Goal: Information Seeking & Learning: Learn about a topic

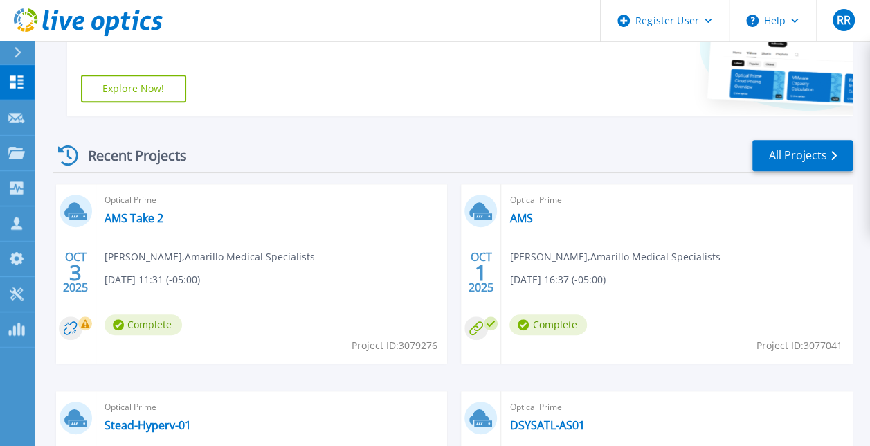
scroll to position [310, 0]
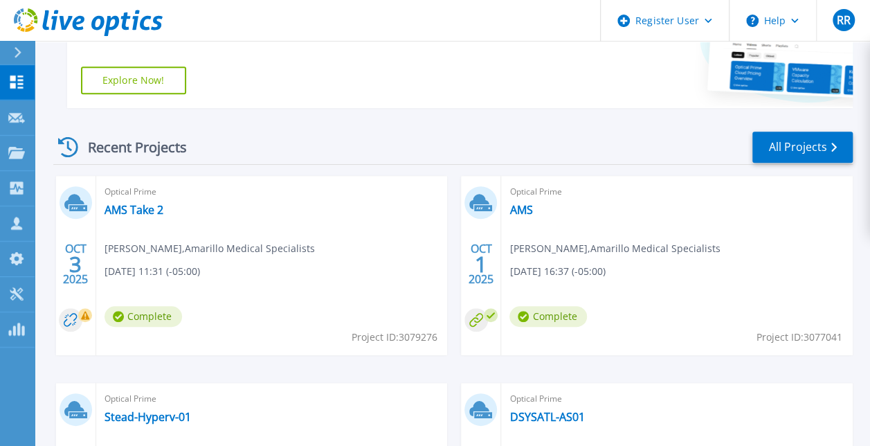
click at [125, 208] on link "AMS Take 2" at bounding box center [133, 210] width 59 height 14
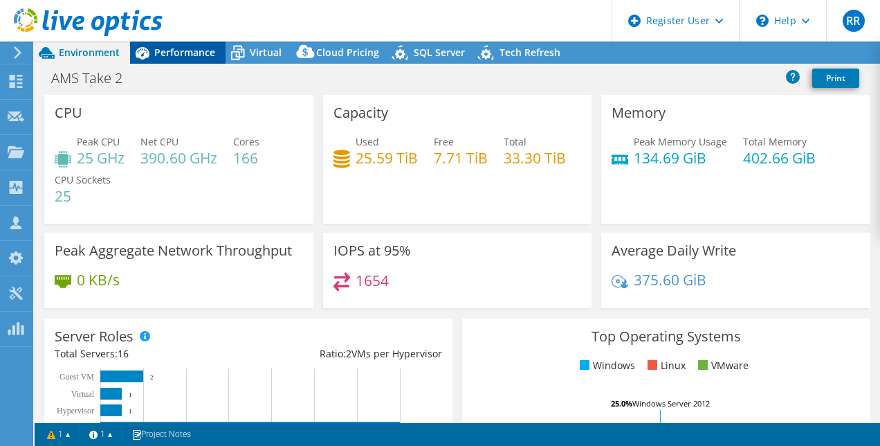
click at [169, 51] on span "Performance" at bounding box center [184, 52] width 61 height 13
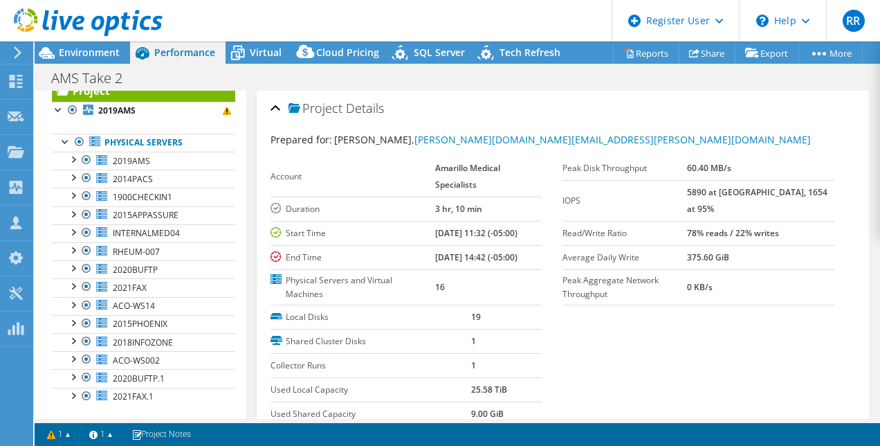
scroll to position [43, 0]
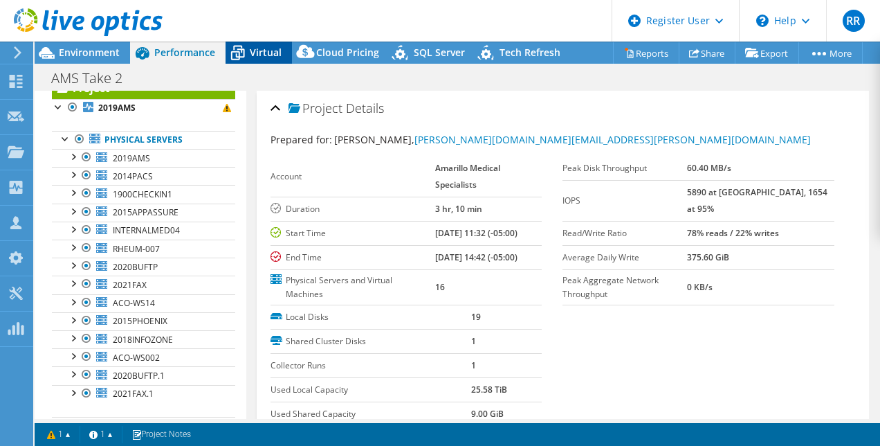
click at [248, 57] on icon at bounding box center [238, 53] width 24 height 24
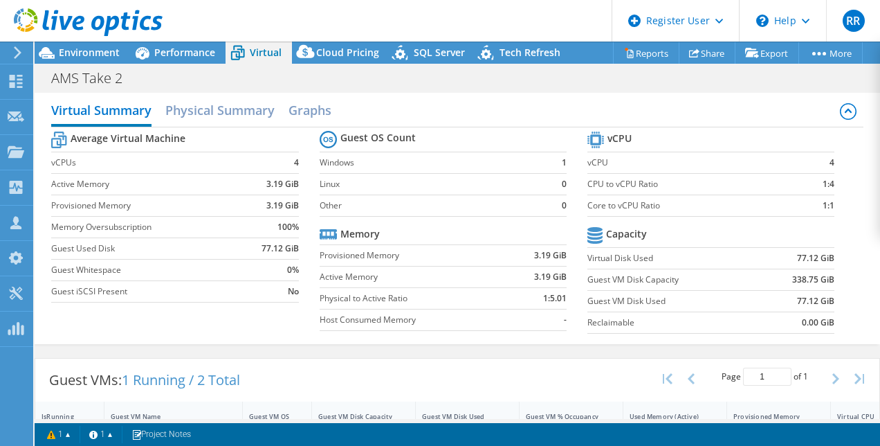
scroll to position [0, 0]
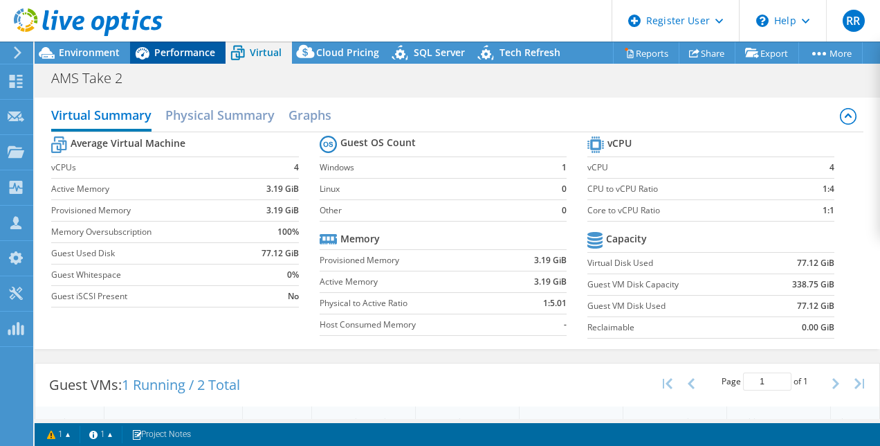
click at [161, 60] on div "Performance" at bounding box center [177, 53] width 95 height 22
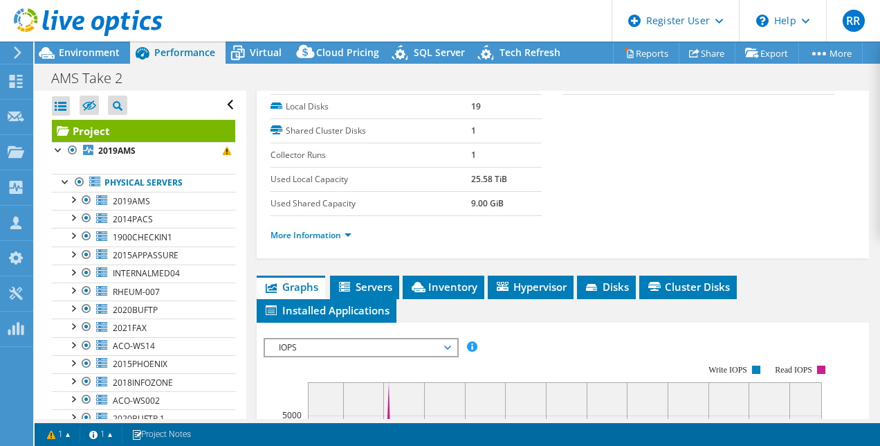
scroll to position [217, 0]
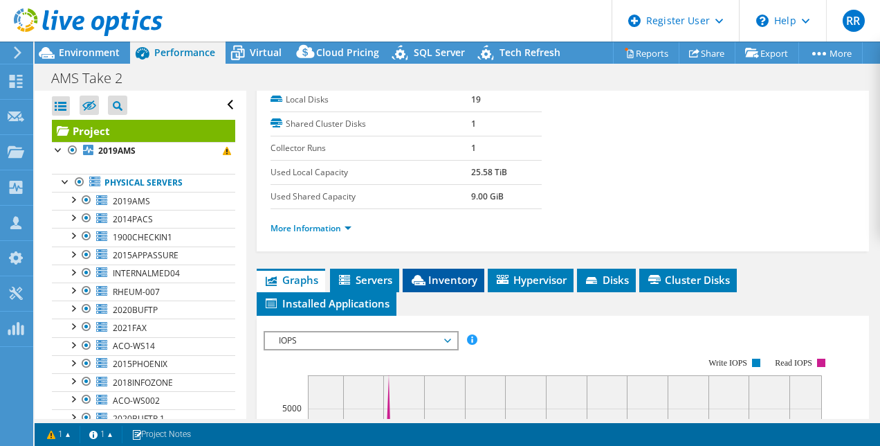
click at [439, 284] on li "Inventory" at bounding box center [444, 280] width 82 height 24
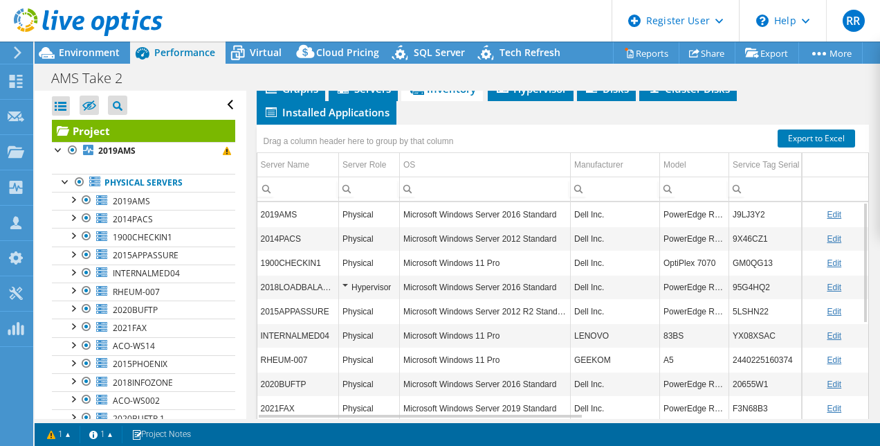
scroll to position [434, 0]
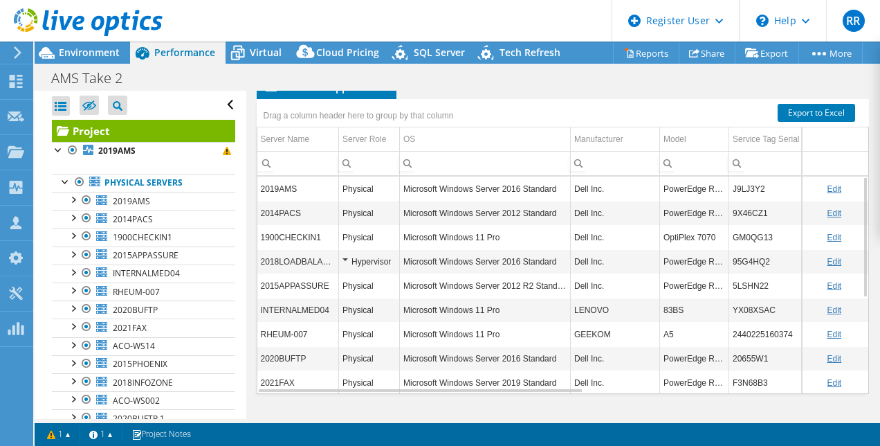
click at [30, 19] on icon at bounding box center [88, 22] width 149 height 28
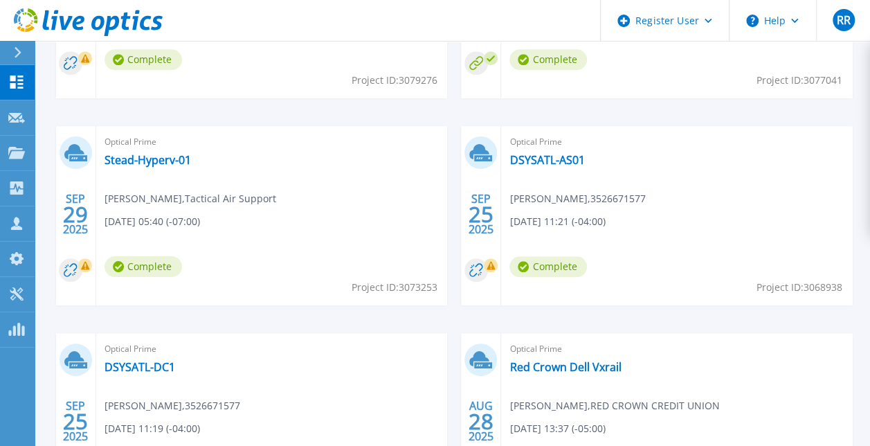
scroll to position [569, 0]
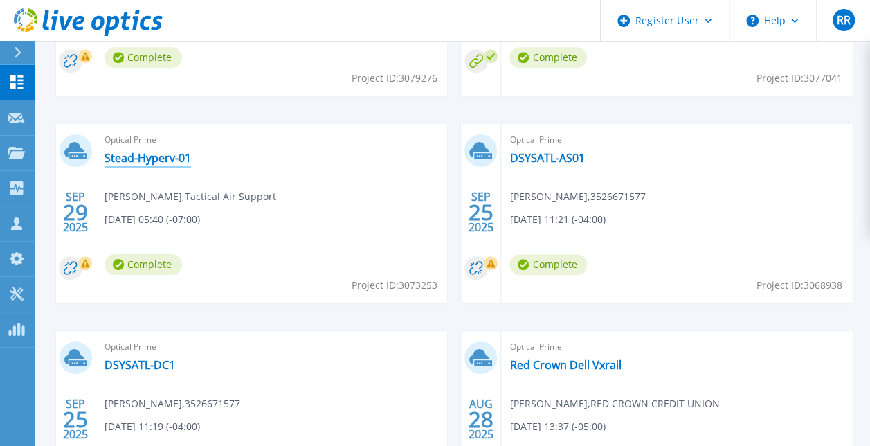
click at [125, 153] on link "Stead-Hyperv-01" at bounding box center [147, 158] width 86 height 14
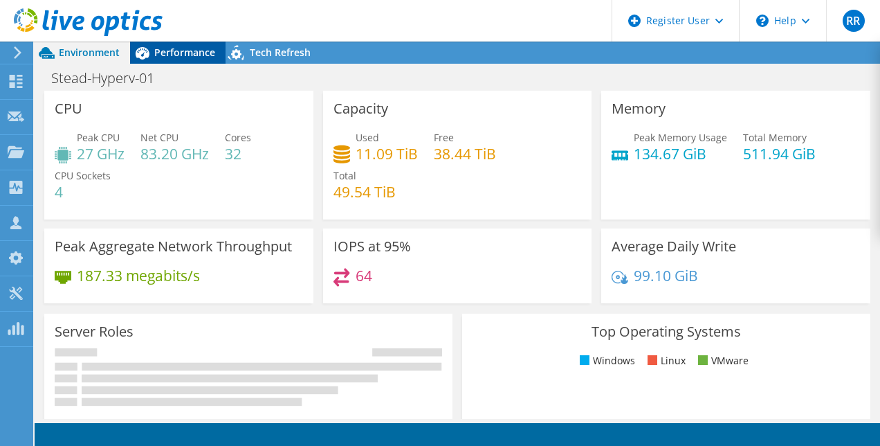
click at [165, 61] on div "Performance" at bounding box center [177, 53] width 95 height 22
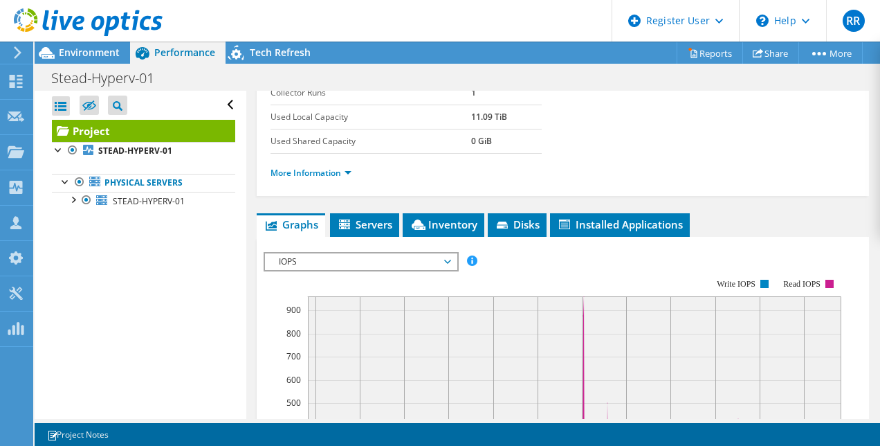
scroll to position [247, 0]
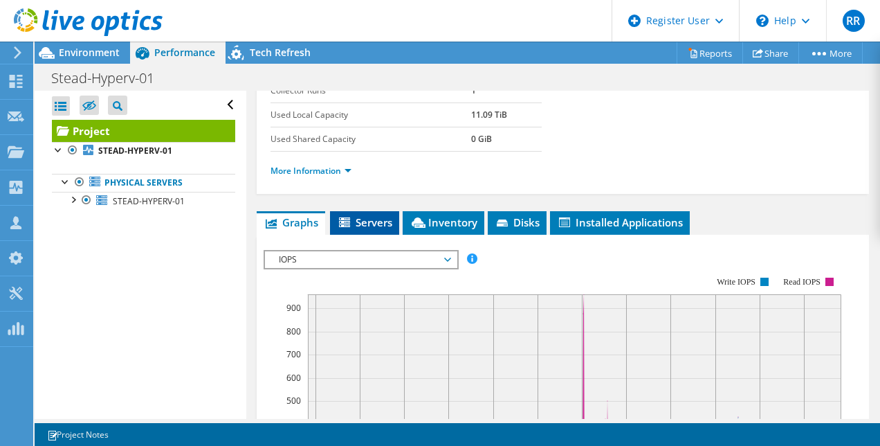
click at [364, 229] on span "Servers" at bounding box center [364, 222] width 55 height 14
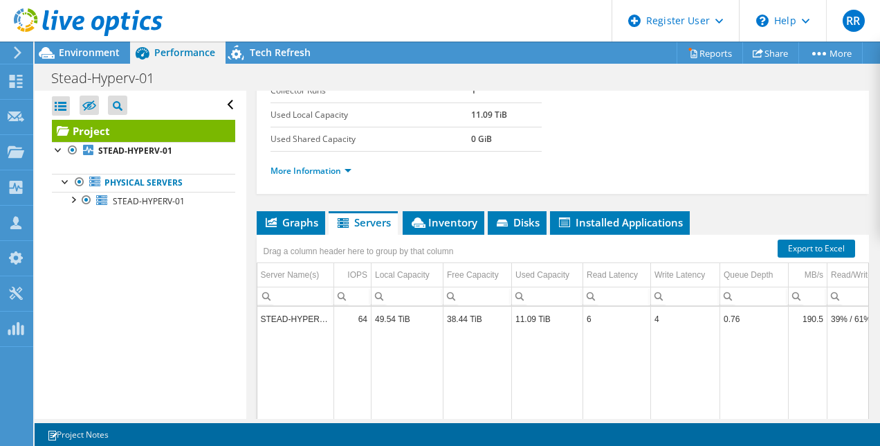
click at [453, 264] on div "Drag a column header here to group by that column" at bounding box center [359, 250] width 204 height 30
click at [444, 229] on span "Inventory" at bounding box center [444, 222] width 68 height 14
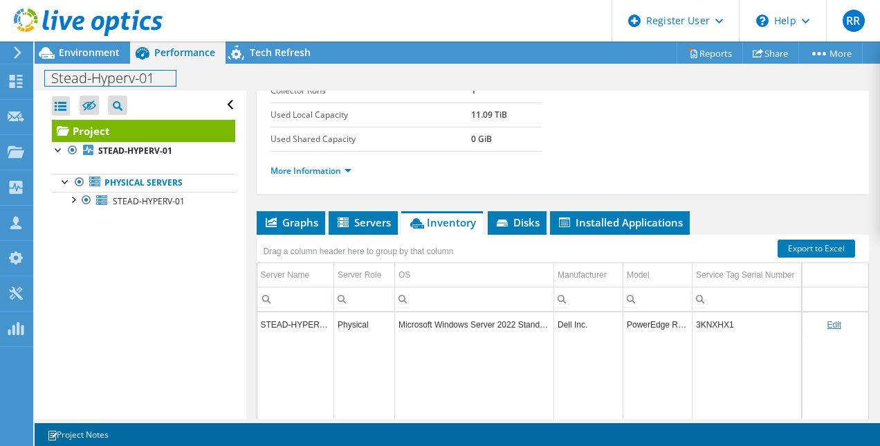
click at [75, 72] on h1 "Stead-Hyperv-01" at bounding box center [110, 78] width 131 height 15
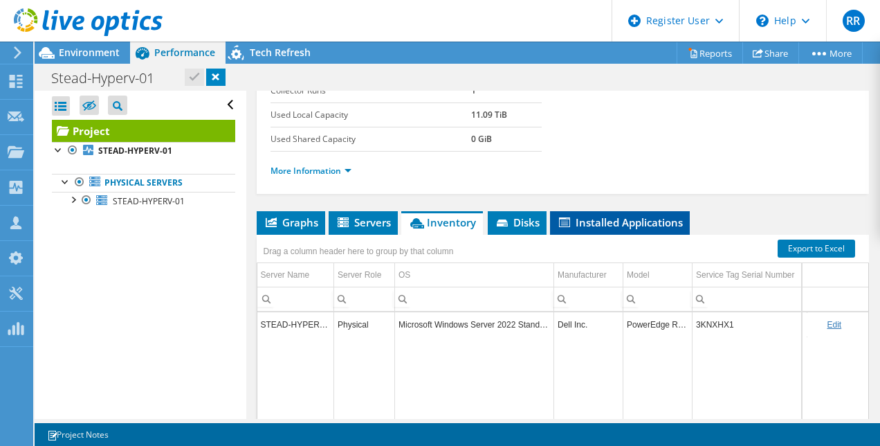
click at [664, 235] on li "Installed Applications" at bounding box center [620, 223] width 140 height 24
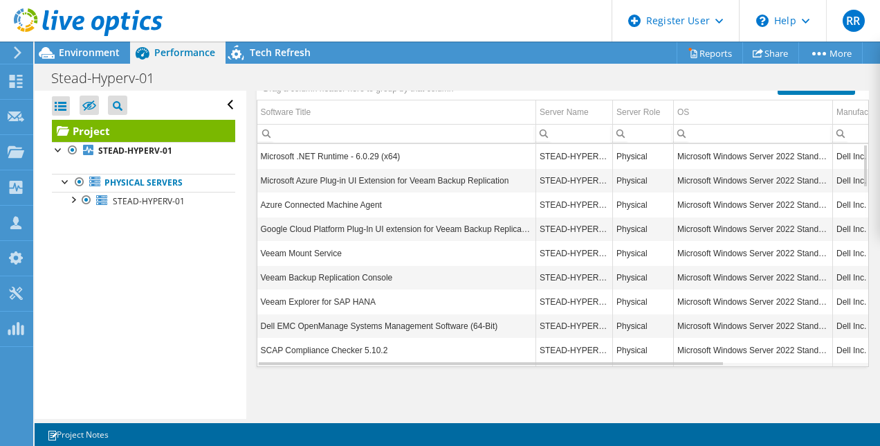
scroll to position [419, 0]
click at [62, 59] on div "Environment" at bounding box center [82, 53] width 95 height 22
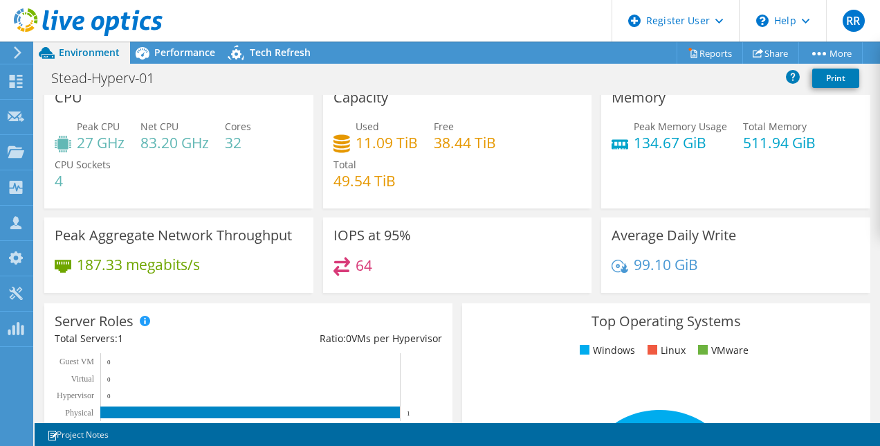
scroll to position [0, 0]
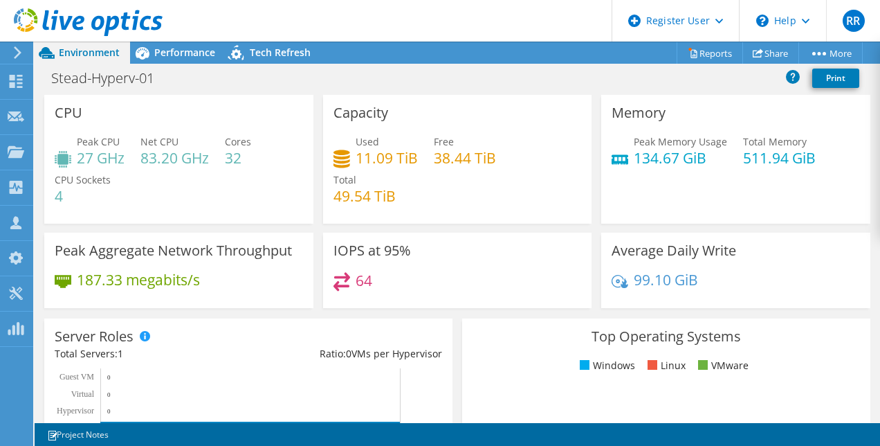
click at [152, 44] on div at bounding box center [81, 23] width 163 height 46
click at [190, 60] on div "Performance" at bounding box center [177, 53] width 95 height 22
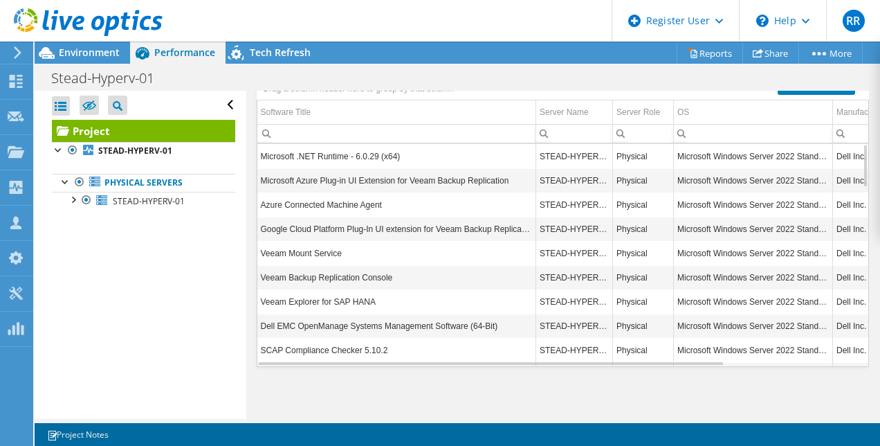
scroll to position [450, 0]
click at [259, 223] on td "Google Cloud Platform Plug-In UI extension for Veeam Backup Replication" at bounding box center [396, 229] width 279 height 24
click at [29, 14] on use at bounding box center [88, 22] width 149 height 28
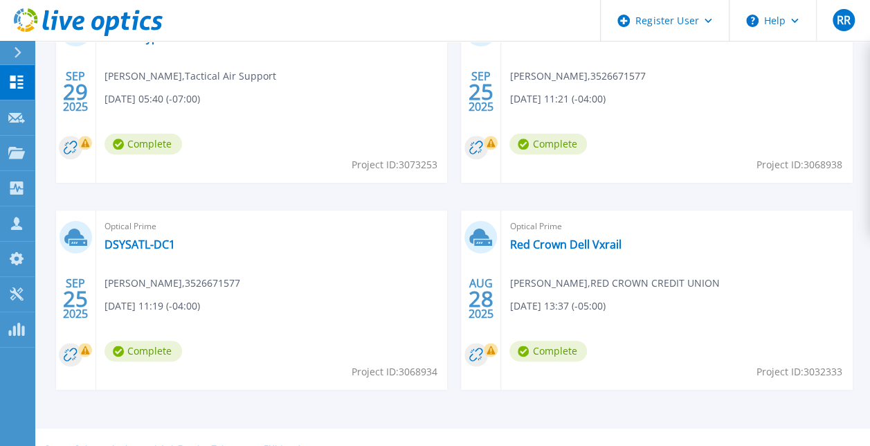
scroll to position [713, 0]
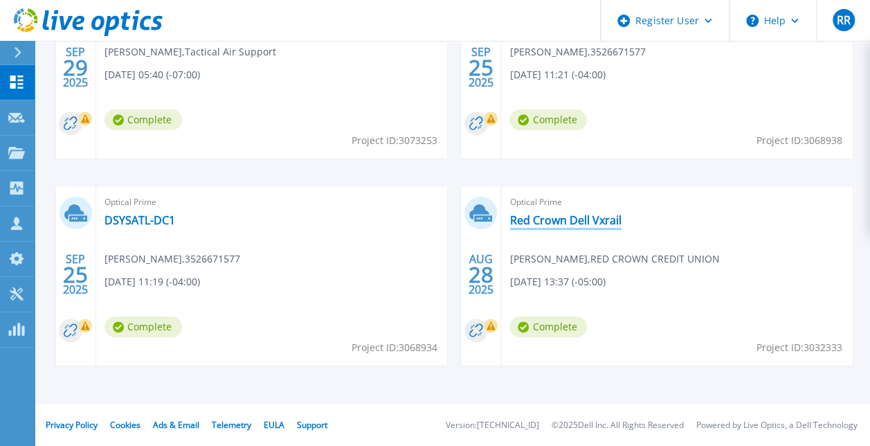
click at [595, 226] on link "Red Crown Dell Vxrail" at bounding box center [564, 220] width 111 height 14
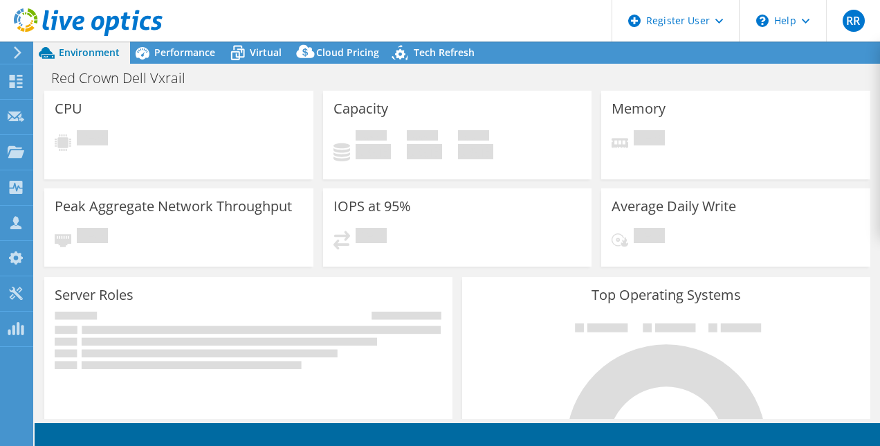
select select "USD"
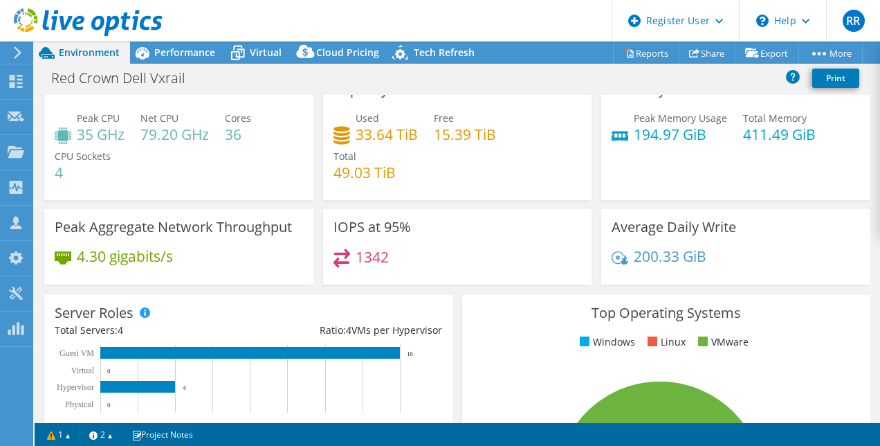
scroll to position [33, 0]
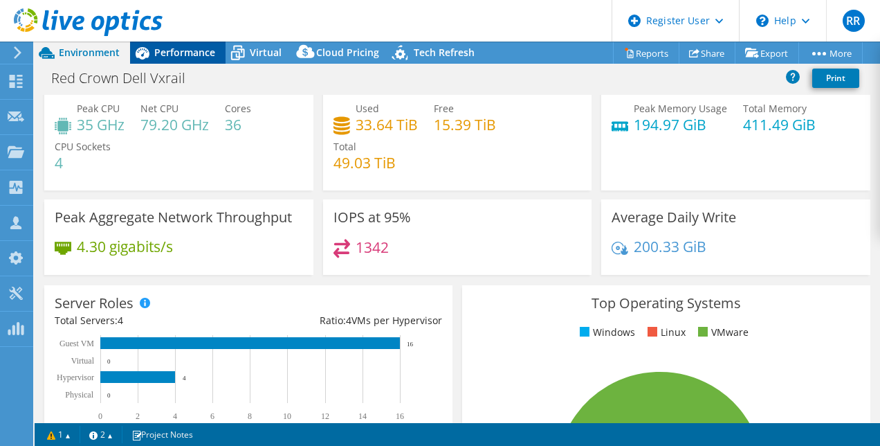
click at [176, 54] on span "Performance" at bounding box center [184, 52] width 61 height 13
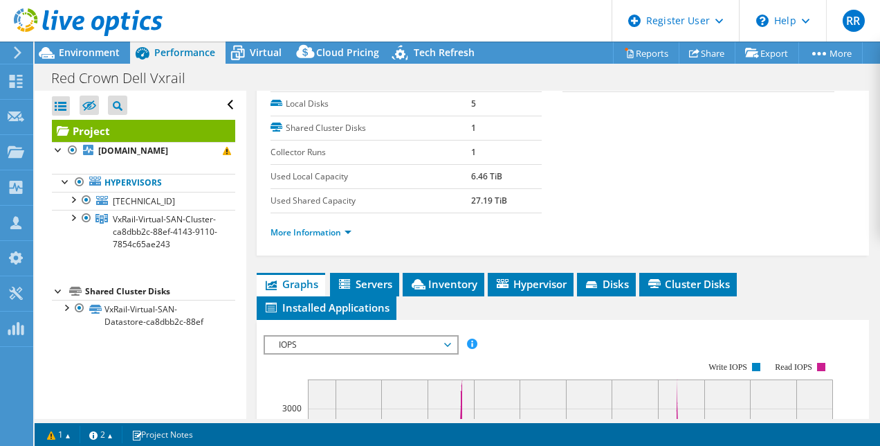
scroll to position [237, 0]
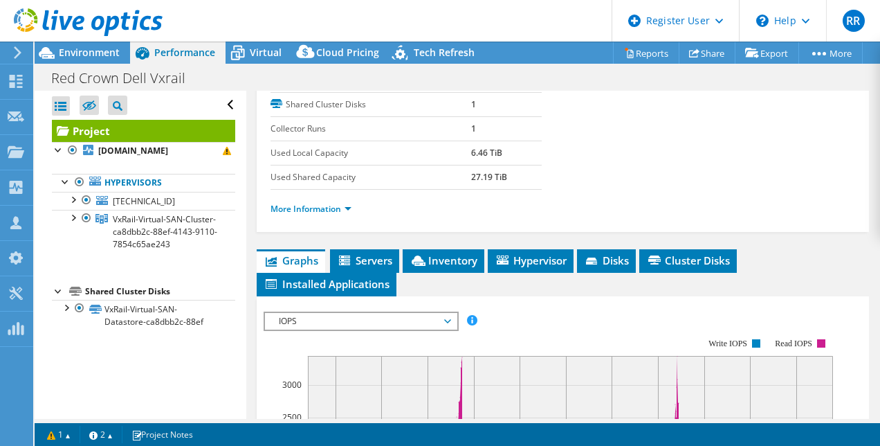
click at [560, 277] on ul "Graphs Servers Inventory Hypervisor Disks Cluster Disks Installed Applications" at bounding box center [563, 272] width 613 height 47
click at [454, 257] on span "Inventory" at bounding box center [444, 260] width 68 height 14
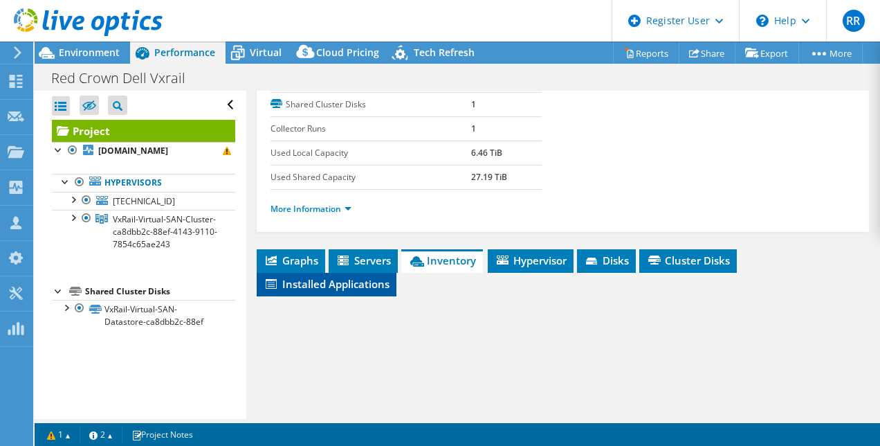
click at [343, 289] on li "Installed Applications" at bounding box center [327, 285] width 140 height 24
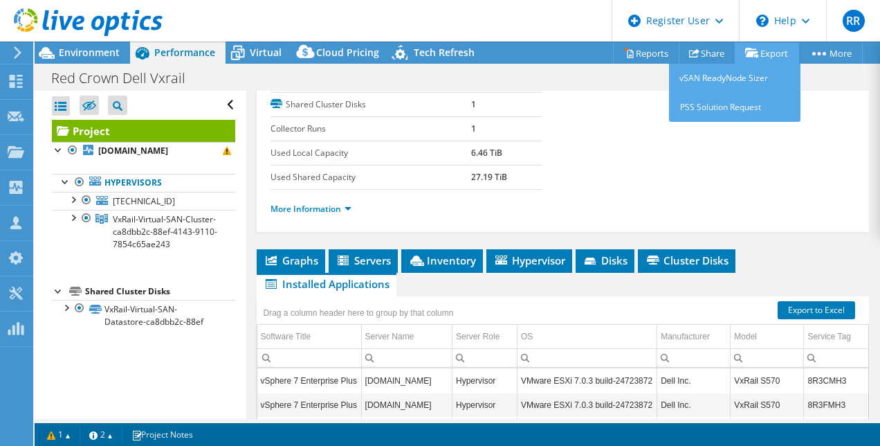
click at [769, 52] on link "Export" at bounding box center [767, 52] width 64 height 21
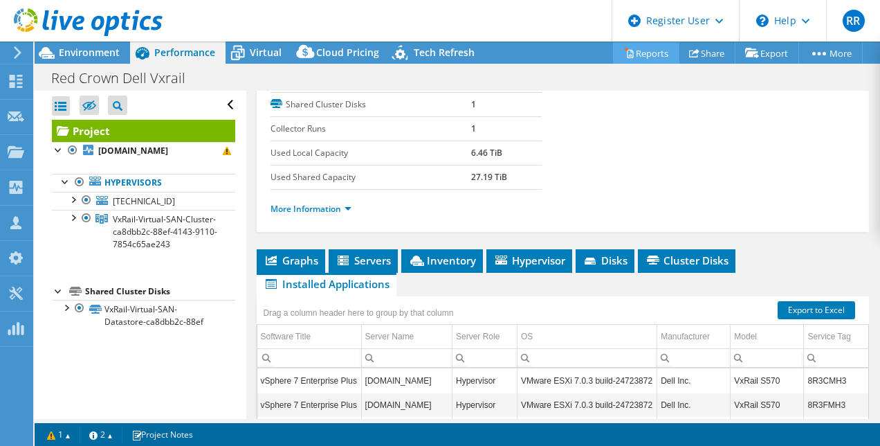
click at [629, 54] on link "Reports" at bounding box center [646, 52] width 66 height 21
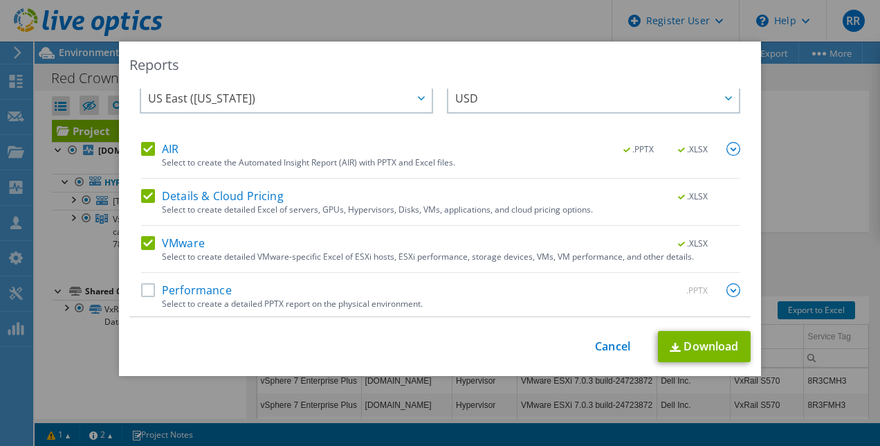
scroll to position [24, 0]
click at [141, 291] on label "Performance" at bounding box center [186, 289] width 91 height 14
click at [0, 0] on input "Performance" at bounding box center [0, 0] width 0 height 0
click at [812, 131] on div "Reports Select Region for Cloud Pricing Asia Pacific ([GEOGRAPHIC_DATA]) [GEOGR…" at bounding box center [440, 223] width 880 height 363
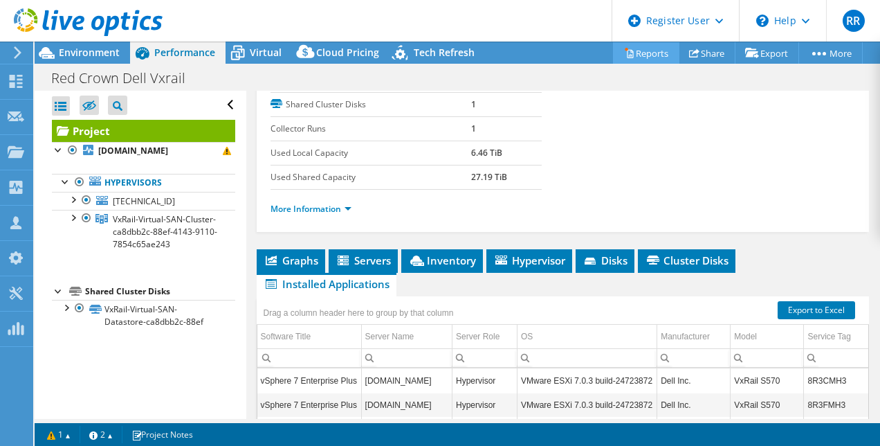
click at [645, 53] on link "Reports" at bounding box center [646, 52] width 66 height 21
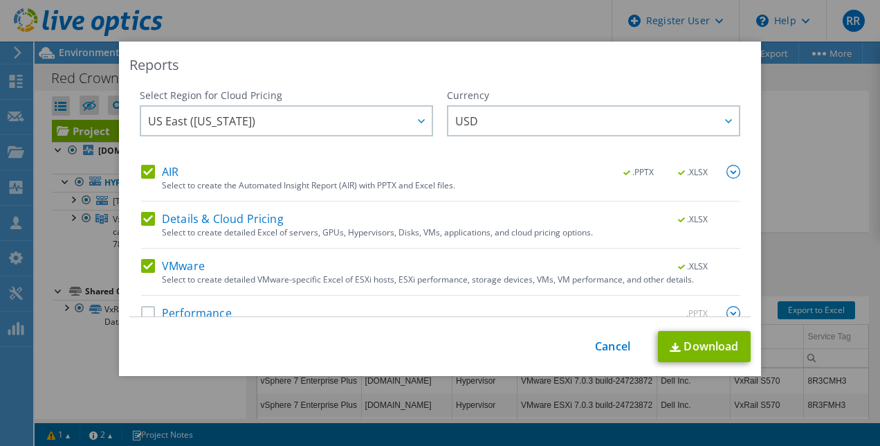
click at [146, 314] on label "Performance" at bounding box center [186, 313] width 91 height 14
click at [0, 0] on input "Performance" at bounding box center [0, 0] width 0 height 0
click at [606, 351] on link "Cancel" at bounding box center [612, 346] width 35 height 13
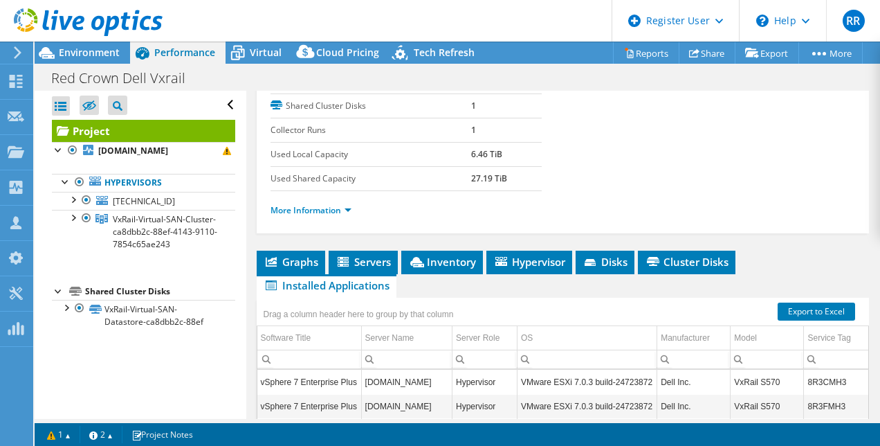
scroll to position [238, 0]
